Goal: Task Accomplishment & Management: Use online tool/utility

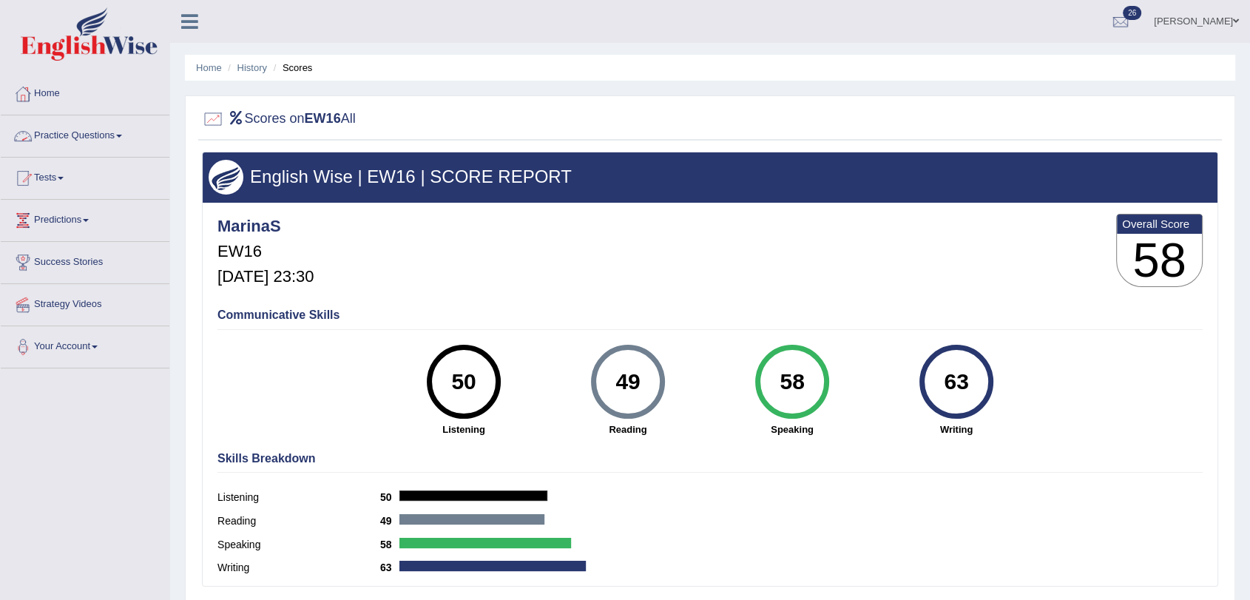
click at [50, 135] on link "Practice Questions" at bounding box center [85, 133] width 169 height 37
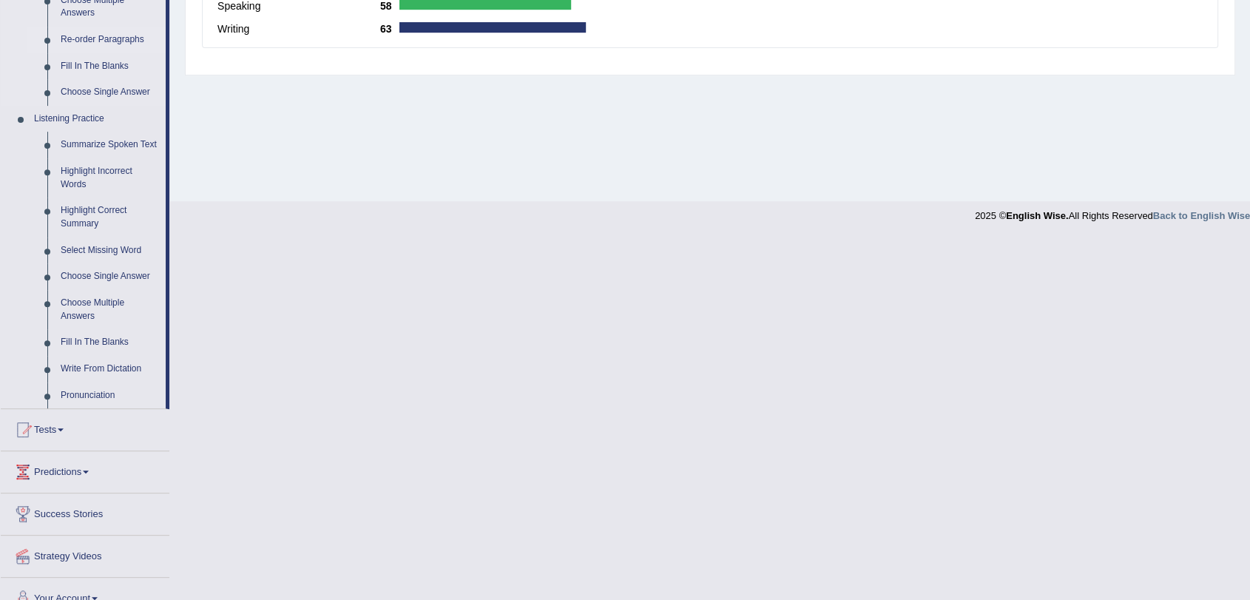
scroll to position [558, 0]
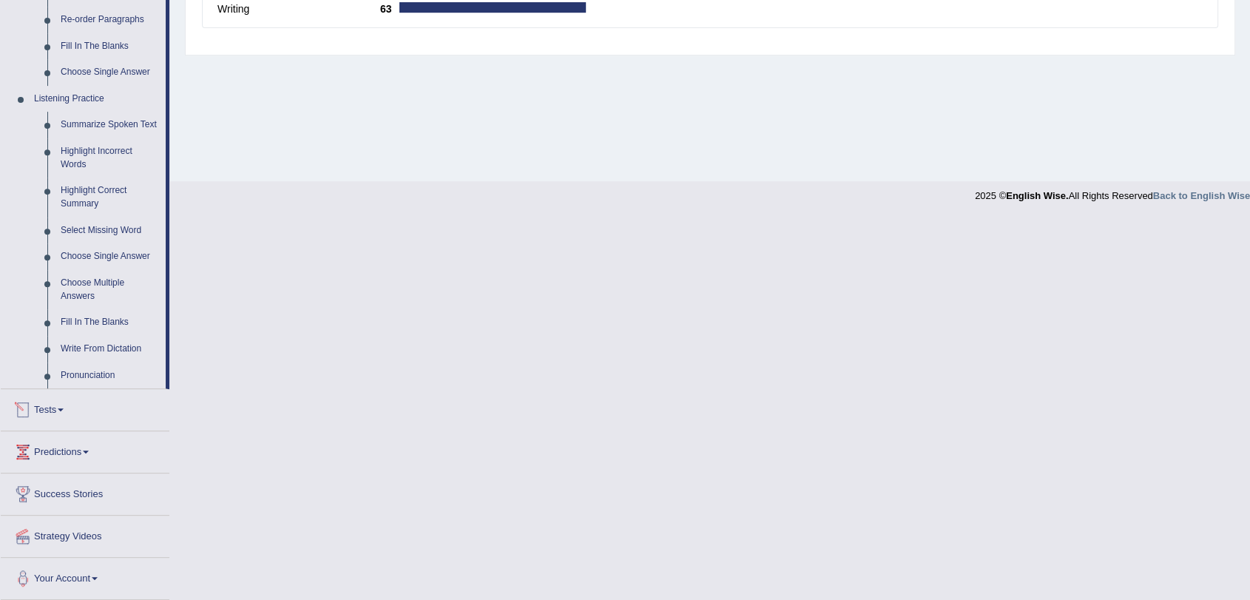
click at [57, 409] on link "Tests" at bounding box center [85, 407] width 169 height 37
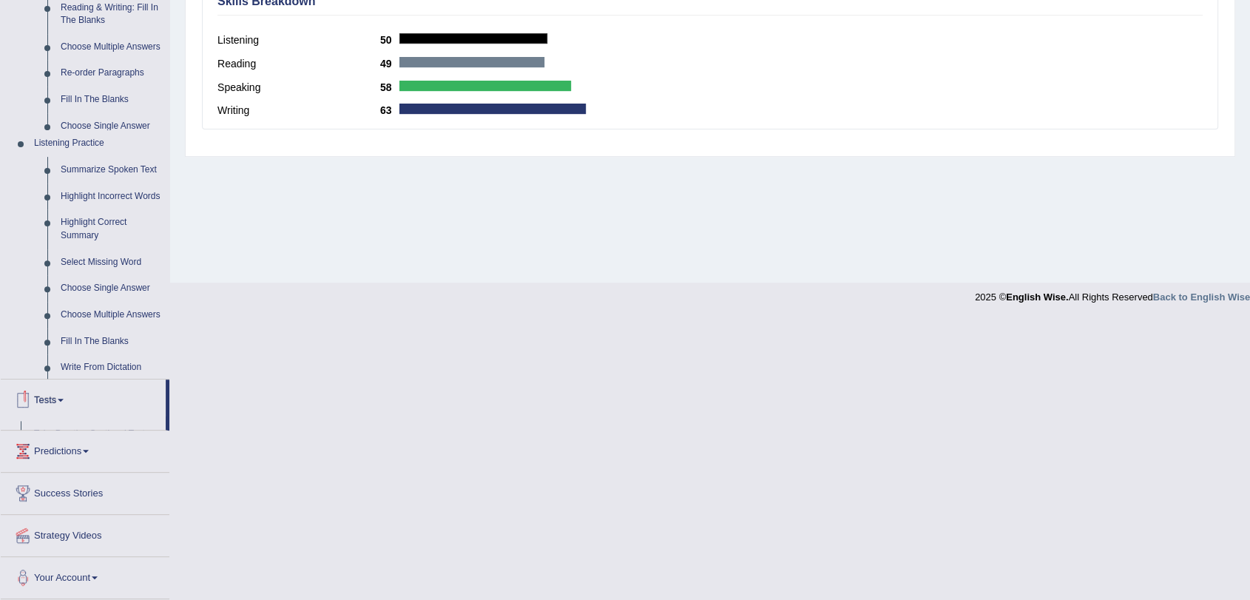
scroll to position [177, 0]
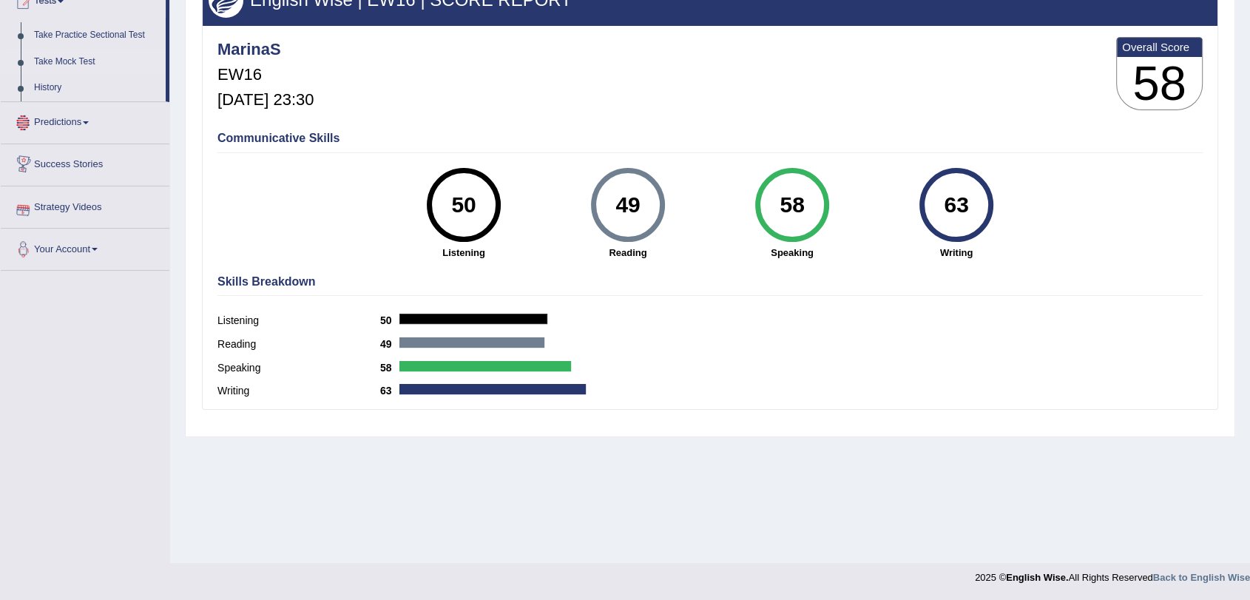
click at [80, 59] on link "Take Mock Test" at bounding box center [96, 62] width 138 height 27
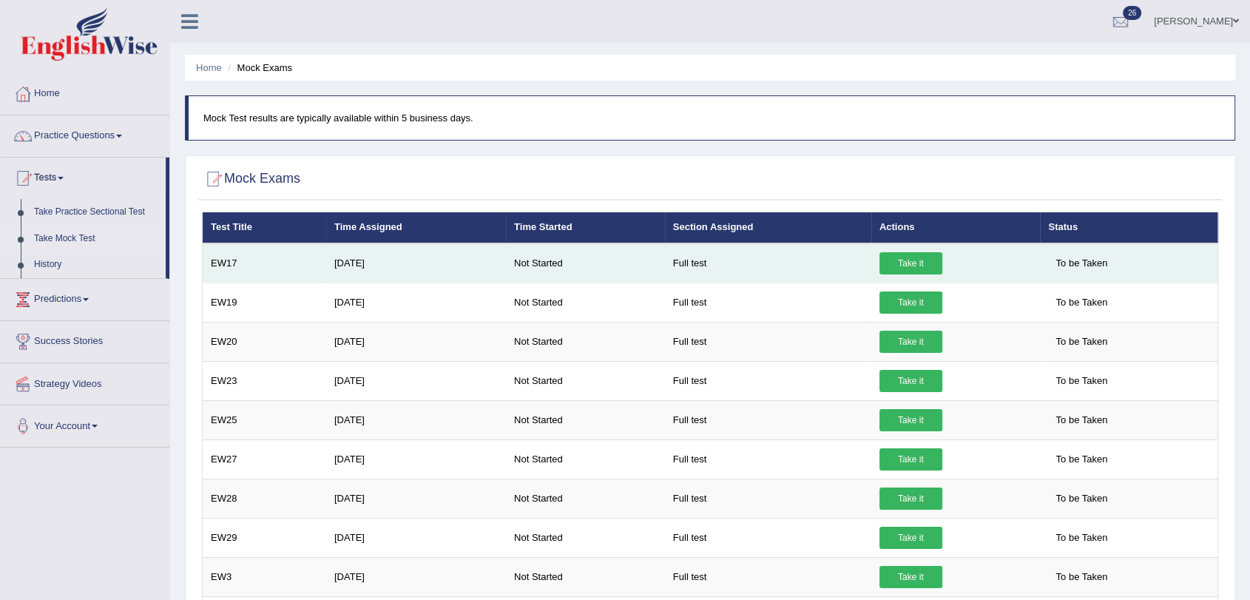
click at [911, 259] on link "Take it" at bounding box center [910, 263] width 63 height 22
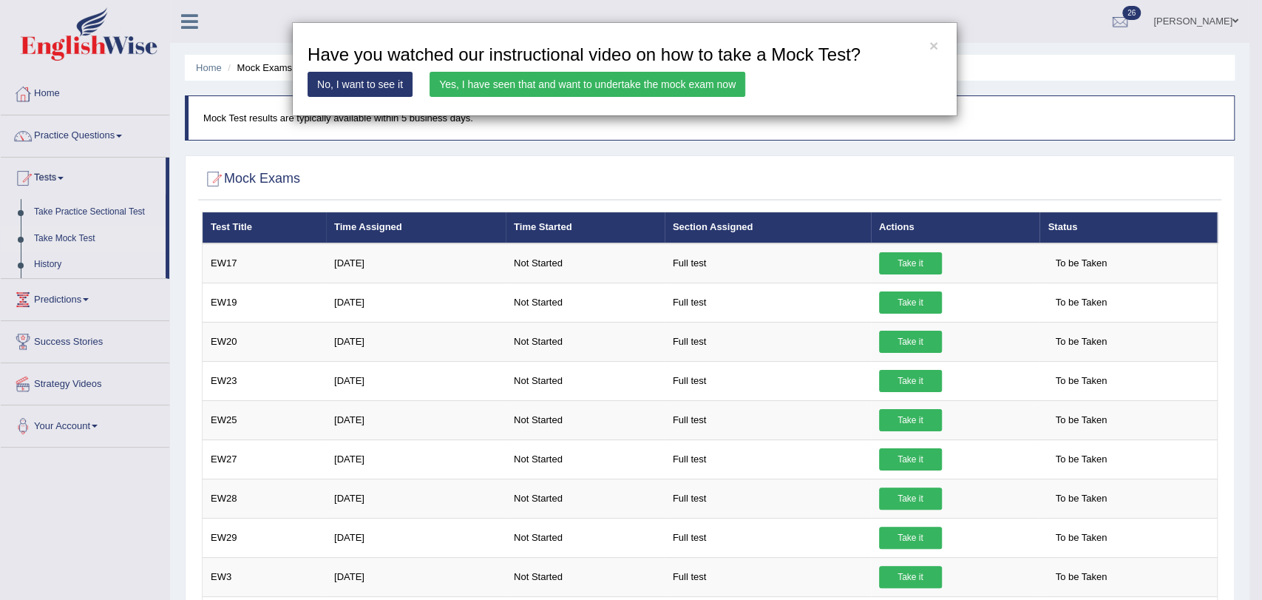
click at [598, 87] on link "Yes, I have seen that and want to undertake the mock exam now" at bounding box center [588, 84] width 316 height 25
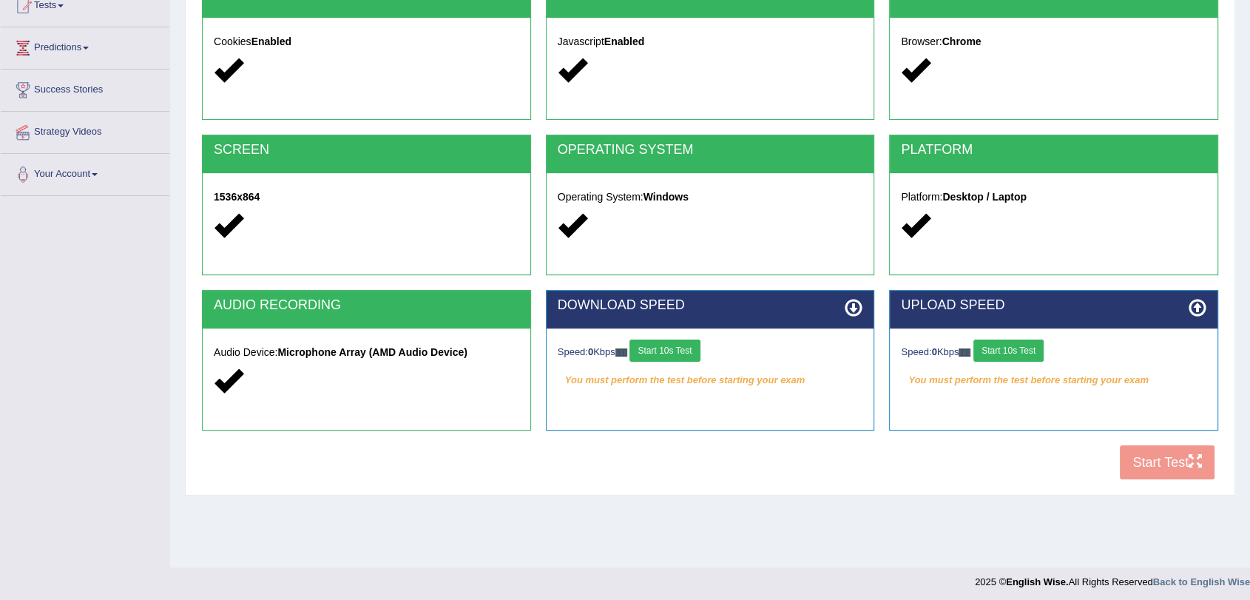
scroll to position [177, 0]
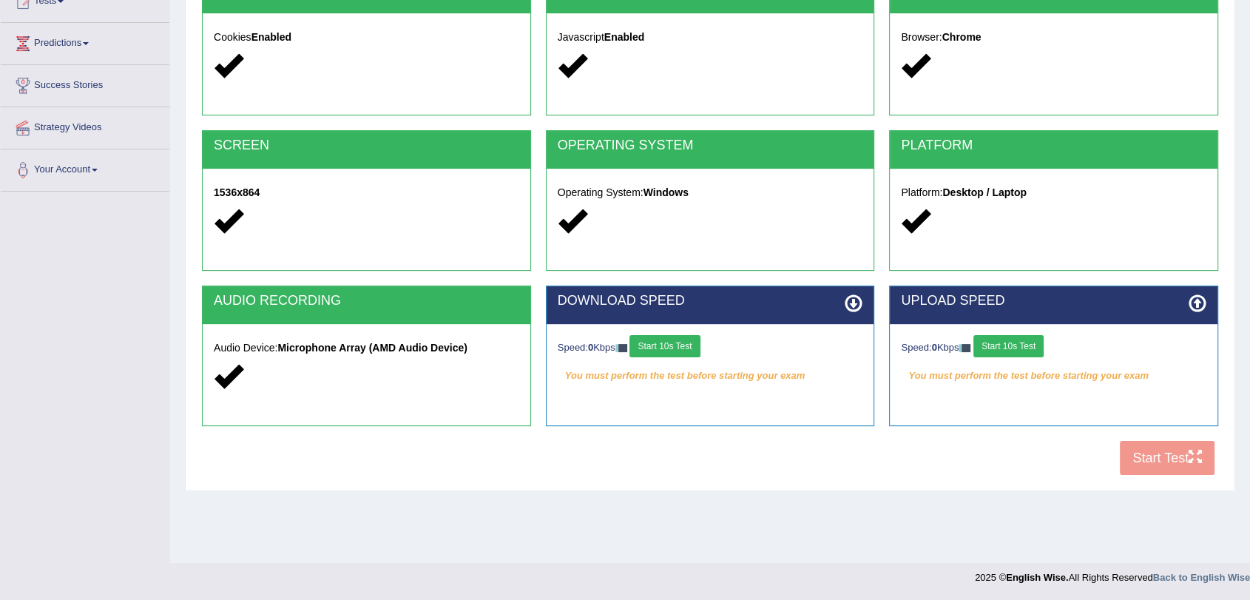
click at [647, 343] on button "Start 10s Test" at bounding box center [664, 346] width 70 height 22
click at [1006, 346] on button "Start 10s Test" at bounding box center [1008, 346] width 70 height 22
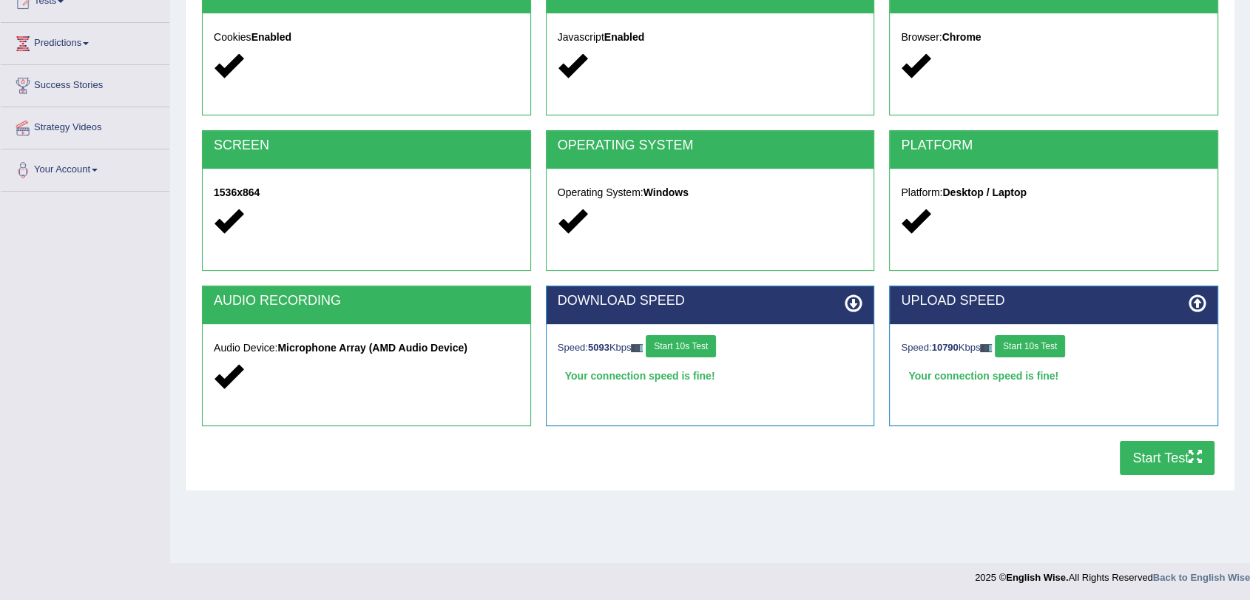
click at [1171, 456] on button "Start Test" at bounding box center [1167, 458] width 95 height 34
click at [1160, 456] on button "Start Test" at bounding box center [1167, 458] width 95 height 34
